Goal: Task Accomplishment & Management: Manage account settings

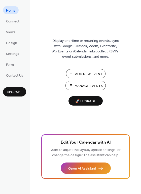
click at [86, 84] on span "Manage Events" at bounding box center [89, 86] width 28 height 5
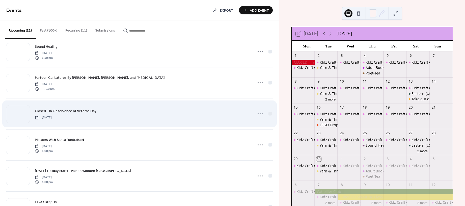
scroll to position [288, 0]
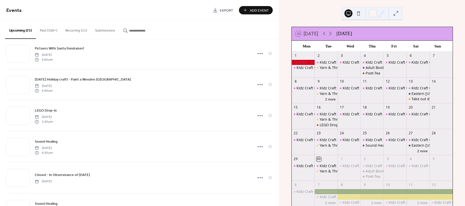
click at [74, 30] on button "Recurring (11)" at bounding box center [76, 29] width 30 height 18
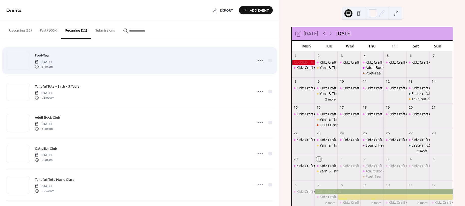
scroll to position [189, 0]
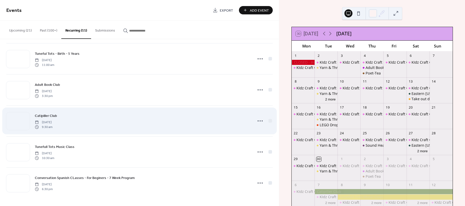
click at [92, 120] on div "Catipiller Club [DATE] 9:30 am" at bounding box center [142, 121] width 215 height 16
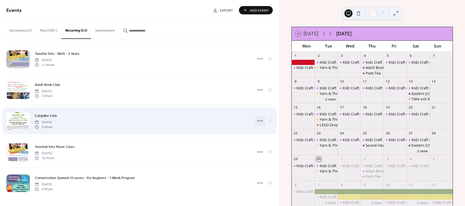
click at [258, 121] on circle at bounding box center [258, 120] width 1 height 1
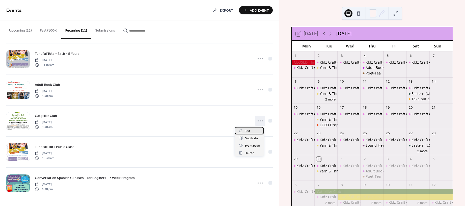
click at [247, 131] on span "Edit" at bounding box center [248, 130] width 6 height 5
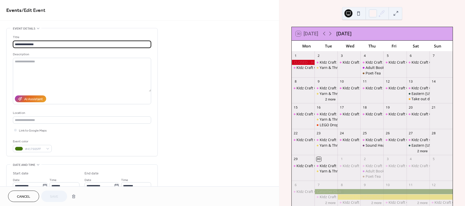
type input "**********"
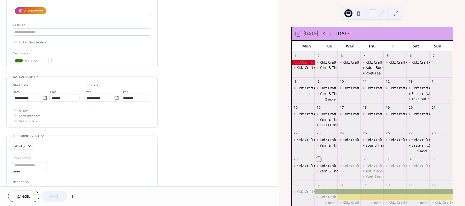
scroll to position [92, 0]
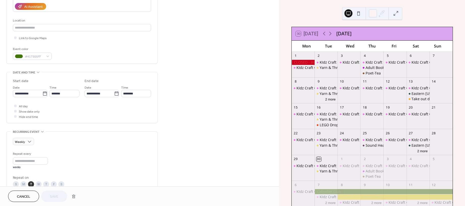
click at [70, 113] on div "All day Show date only Hide end time" at bounding box center [82, 111] width 138 height 16
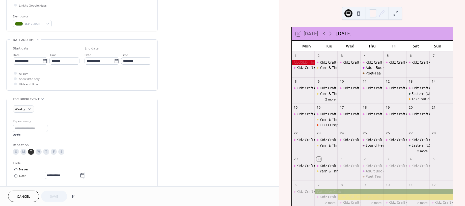
scroll to position [132, 0]
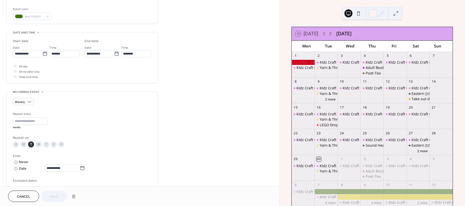
click at [79, 120] on div "Repeat every * weeks" at bounding box center [82, 120] width 138 height 18
click at [26, 198] on span "Cancel" at bounding box center [23, 196] width 13 height 5
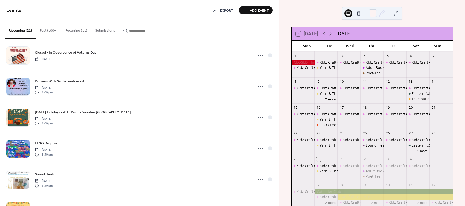
scroll to position [231, 0]
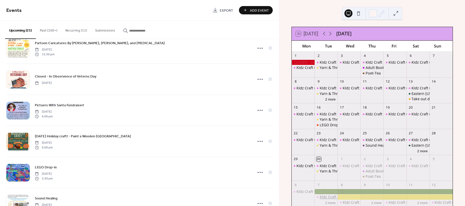
click at [324, 196] on div "KIdz Craft Corner!" at bounding box center [335, 196] width 31 height 5
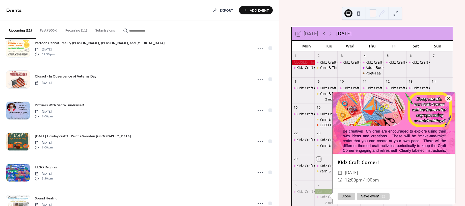
click at [325, 191] on div at bounding box center [384, 191] width 138 height 5
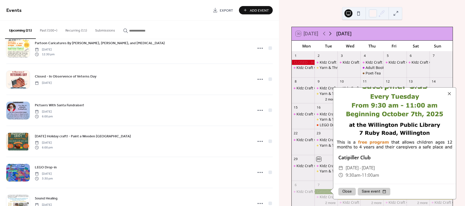
click at [332, 33] on icon at bounding box center [330, 34] width 6 height 6
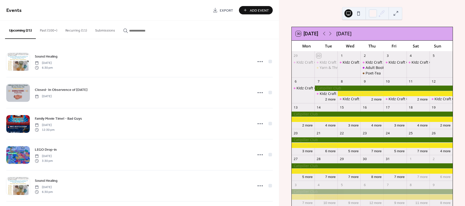
scroll to position [0, 0]
click at [83, 32] on button "Recurring (11)" at bounding box center [76, 29] width 30 height 18
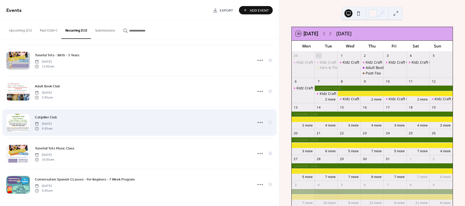
scroll to position [189, 0]
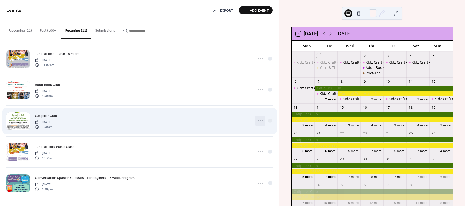
click at [259, 121] on icon at bounding box center [260, 121] width 8 height 8
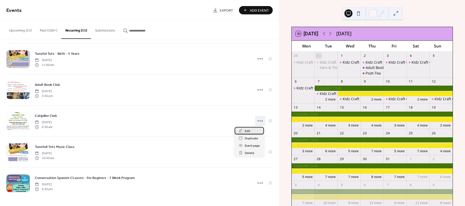
click at [248, 127] on div "Edit" at bounding box center [249, 130] width 29 height 7
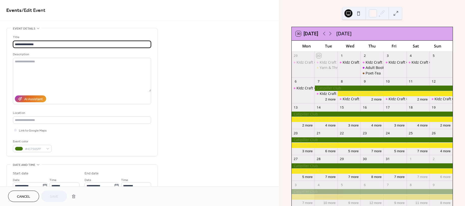
type input "**********"
click at [20, 46] on input "**********" at bounding box center [82, 44] width 138 height 7
type input "**********"
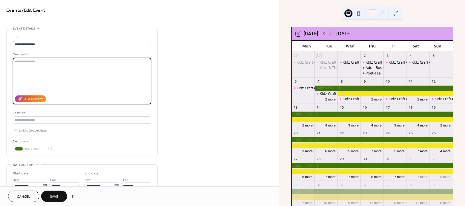
click at [69, 63] on textarea at bounding box center [82, 75] width 138 height 34
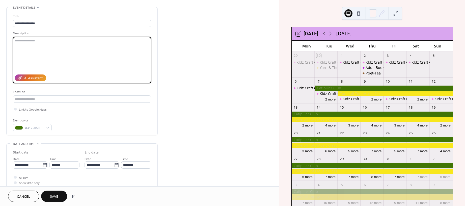
scroll to position [23, 0]
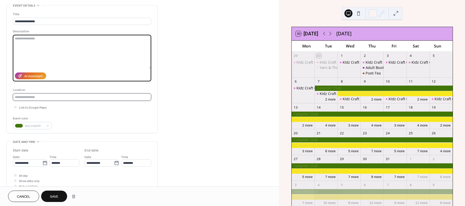
click at [61, 97] on input "text" at bounding box center [82, 96] width 138 height 7
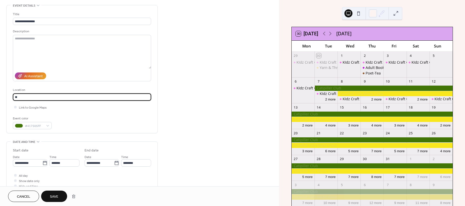
type input "*"
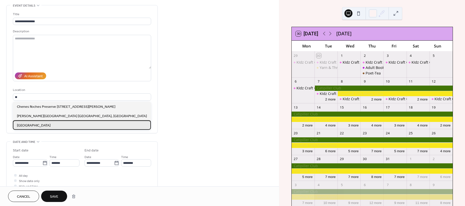
click at [24, 126] on span "[GEOGRAPHIC_DATA]" at bounding box center [34, 125] width 34 height 5
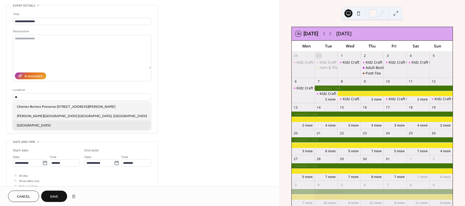
type input "**********"
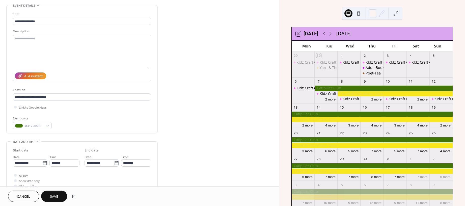
click at [111, 120] on div "Event color #417505FF" at bounding box center [82, 122] width 138 height 13
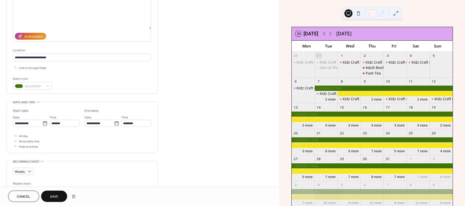
scroll to position [69, 0]
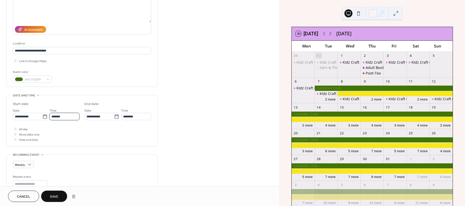
click at [72, 116] on input "*******" at bounding box center [64, 116] width 30 height 7
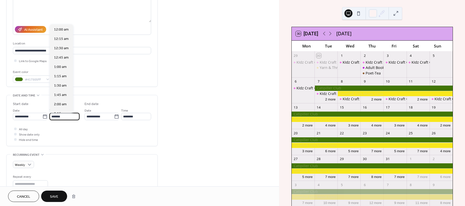
scroll to position [355, 0]
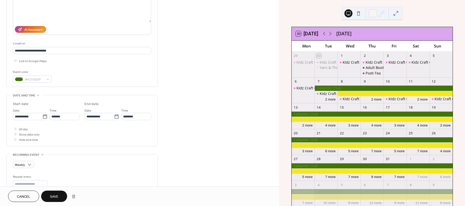
click at [97, 144] on div "**********" at bounding box center [82, 120] width 138 height 51
click at [115, 118] on icon at bounding box center [116, 116] width 5 height 5
click at [114, 118] on input "**********" at bounding box center [100, 116] width 30 height 7
click at [90, 129] on span "‹" at bounding box center [91, 128] width 8 height 10
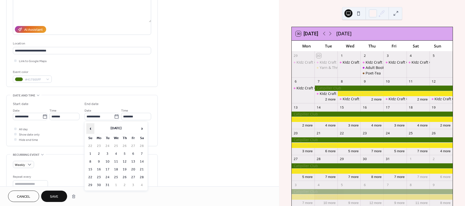
click at [90, 129] on span "‹" at bounding box center [91, 128] width 8 height 10
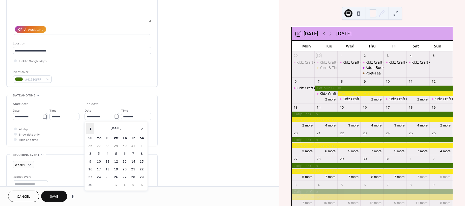
click at [90, 129] on span "‹" at bounding box center [91, 128] width 8 height 10
click at [145, 127] on span "›" at bounding box center [142, 128] width 8 height 10
click at [108, 183] on td "7" at bounding box center [107, 184] width 8 height 7
type input "**********"
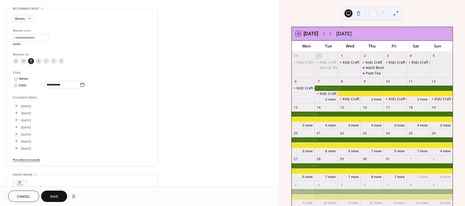
scroll to position [229, 0]
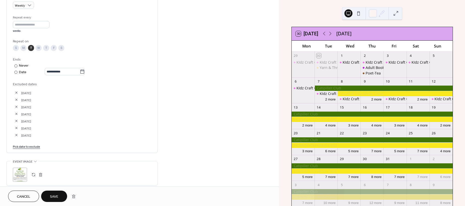
click at [54, 195] on span "Save" at bounding box center [54, 196] width 8 height 5
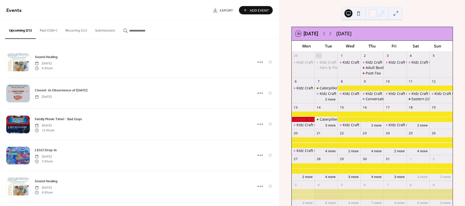
click at [354, 88] on div at bounding box center [395, 88] width 115 height 5
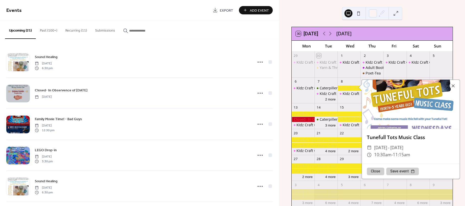
click at [82, 31] on button "Recurring (11)" at bounding box center [76, 29] width 30 height 18
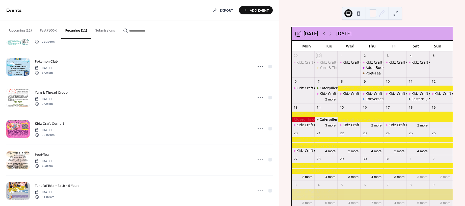
scroll to position [131, 0]
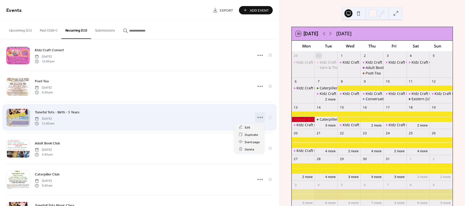
click at [257, 117] on icon at bounding box center [260, 117] width 8 height 8
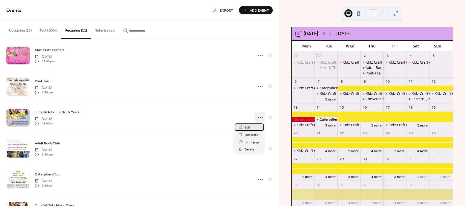
click at [251, 126] on div "Edit" at bounding box center [249, 126] width 29 height 7
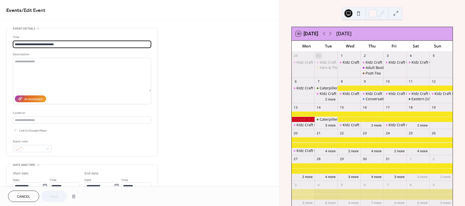
type input "**********"
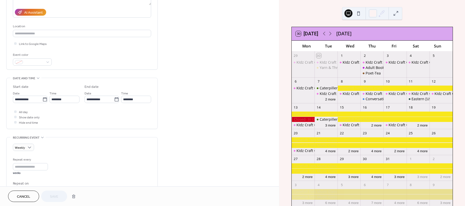
scroll to position [76, 0]
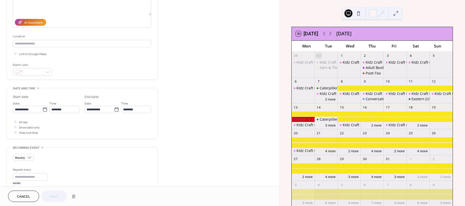
click at [182, 94] on div "**********" at bounding box center [139, 150] width 279 height 397
click at [21, 199] on span "Cancel" at bounding box center [23, 196] width 13 height 5
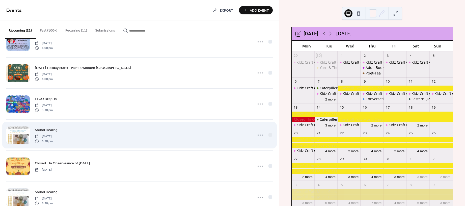
scroll to position [328, 0]
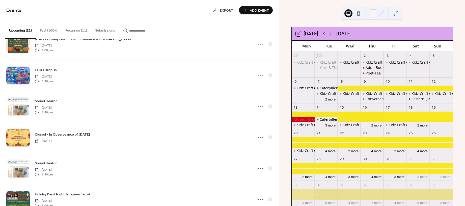
click at [72, 34] on button "Recurring (11)" at bounding box center [76, 29] width 30 height 18
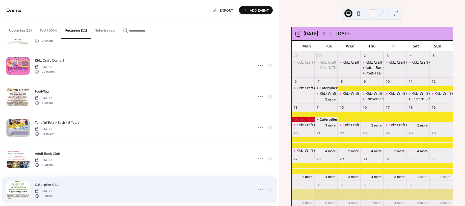
scroll to position [189, 0]
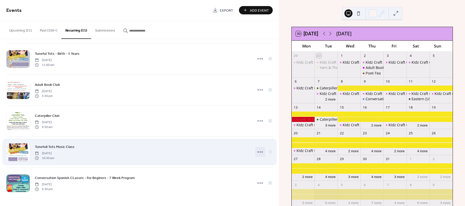
click at [260, 152] on circle at bounding box center [260, 151] width 1 height 1
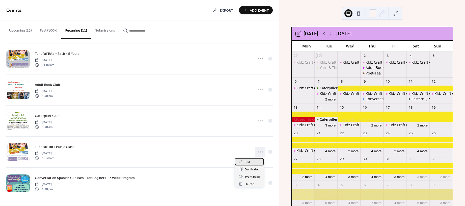
click at [247, 164] on span "Edit" at bounding box center [248, 161] width 6 height 5
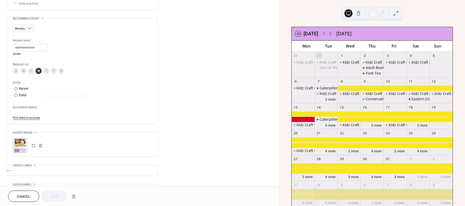
scroll to position [221, 0]
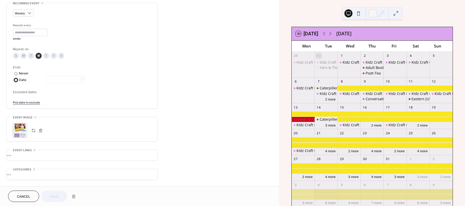
click at [20, 80] on div "Date" at bounding box center [52, 80] width 66 height 6
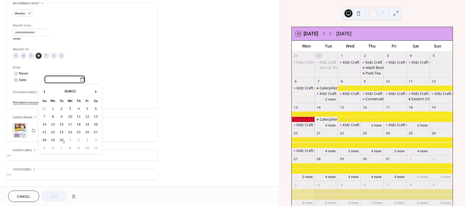
click at [63, 81] on input "text" at bounding box center [62, 79] width 35 height 7
click at [97, 91] on span "›" at bounding box center [96, 91] width 8 height 10
click at [71, 131] on td "19" at bounding box center [70, 132] width 8 height 7
type input "**********"
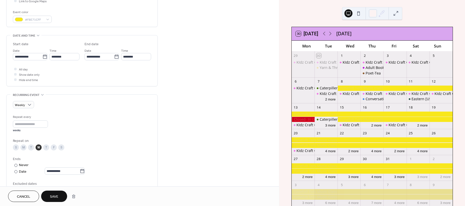
scroll to position [128, 0]
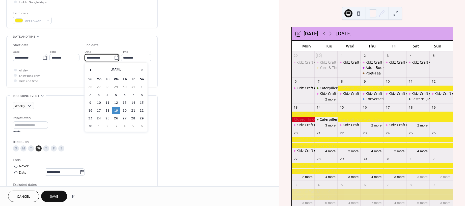
click at [105, 57] on input "**********" at bounding box center [100, 57] width 30 height 7
click at [92, 70] on span "‹" at bounding box center [91, 70] width 8 height 10
click at [114, 94] on td "8" at bounding box center [116, 94] width 8 height 7
type input "**********"
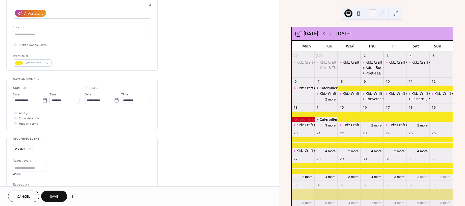
scroll to position [85, 0]
click at [49, 32] on input "text" at bounding box center [82, 35] width 138 height 7
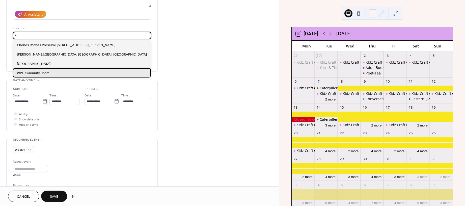
click at [45, 70] on span "WPL Comunity Room" at bounding box center [33, 72] width 33 height 5
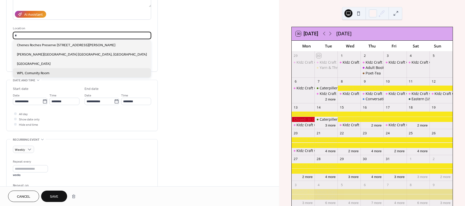
type input "**********"
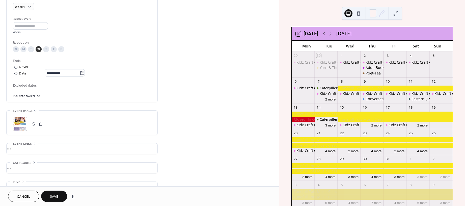
scroll to position [239, 0]
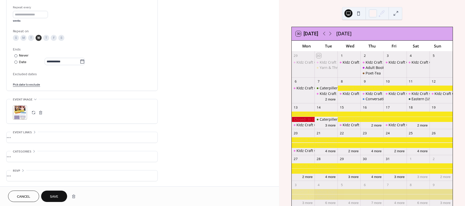
click at [58, 194] on span "Save" at bounding box center [54, 196] width 8 height 5
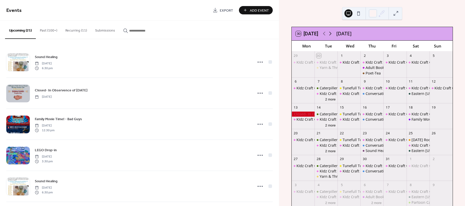
click at [331, 32] on icon at bounding box center [330, 34] width 6 height 6
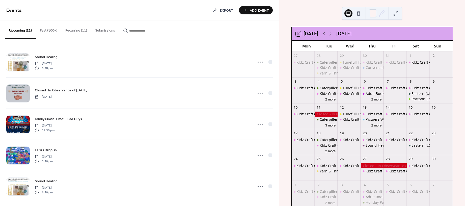
click at [73, 31] on button "Recurring (11)" at bounding box center [76, 29] width 30 height 18
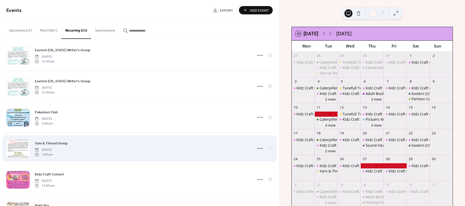
scroll to position [169, 0]
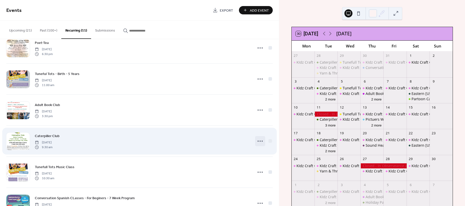
click at [258, 139] on icon at bounding box center [260, 141] width 8 height 8
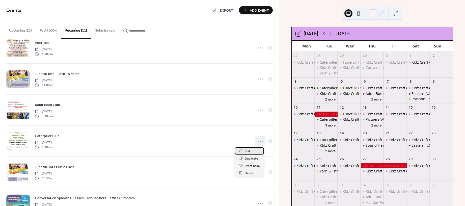
click at [248, 150] on span "Edit" at bounding box center [248, 150] width 6 height 5
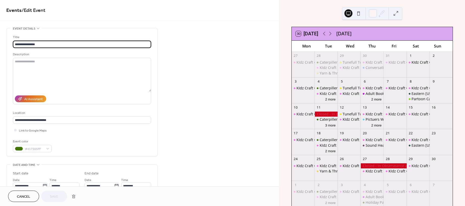
type input "**********"
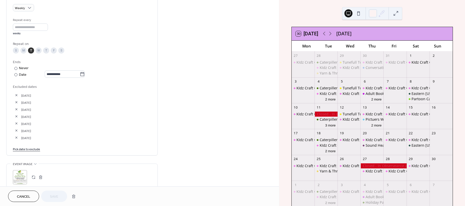
scroll to position [238, 0]
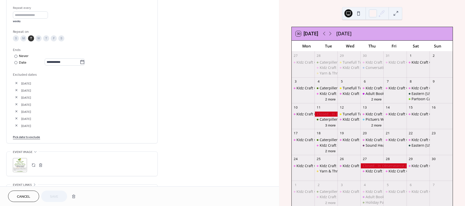
click at [29, 138] on link "Pick date to exclude" at bounding box center [26, 136] width 27 height 5
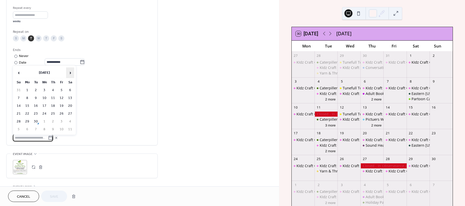
click at [72, 72] on span "›" at bounding box center [70, 73] width 8 height 10
click at [71, 71] on span "›" at bounding box center [70, 73] width 8 height 10
click at [33, 105] on td "11" at bounding box center [36, 105] width 8 height 7
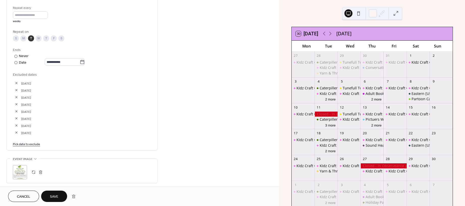
click at [60, 197] on button "Save" at bounding box center [54, 196] width 26 height 11
